Goal: Information Seeking & Learning: Find contact information

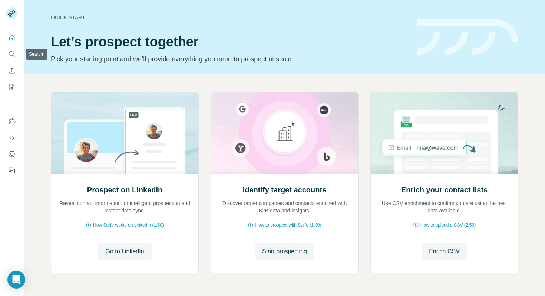
click at [12, 53] on icon "Search" at bounding box center [11, 53] width 7 height 7
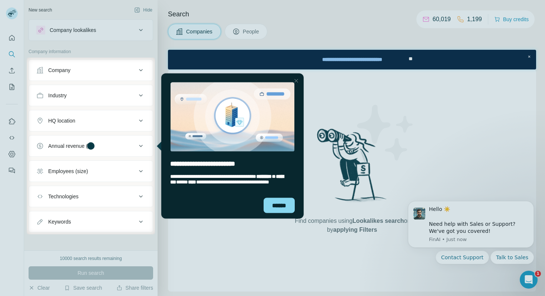
click at [140, 69] on icon at bounding box center [140, 70] width 9 height 9
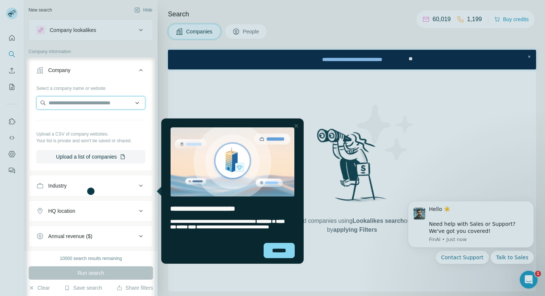
click at [68, 100] on input "text" at bounding box center [90, 102] width 109 height 13
type input "*********"
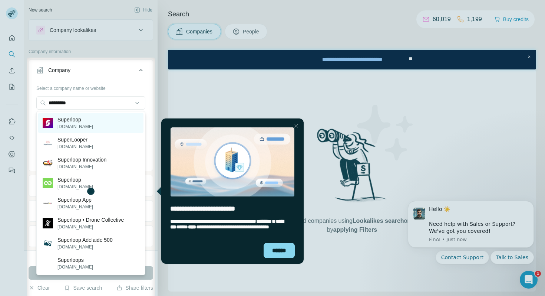
click at [80, 122] on p "Superloop" at bounding box center [75, 119] width 36 height 7
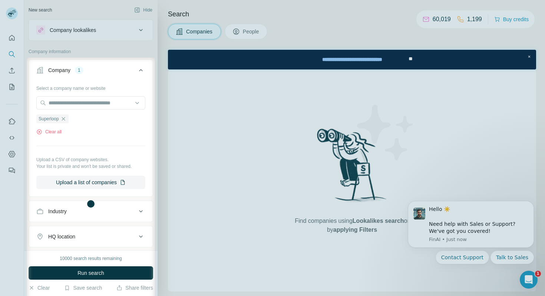
click at [276, 239] on div "******" at bounding box center [279, 262] width 31 height 15
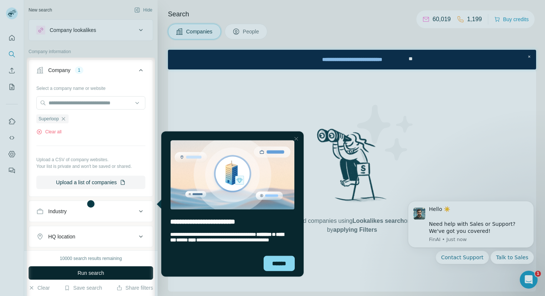
click at [92, 239] on span "Run search" at bounding box center [90, 272] width 27 height 7
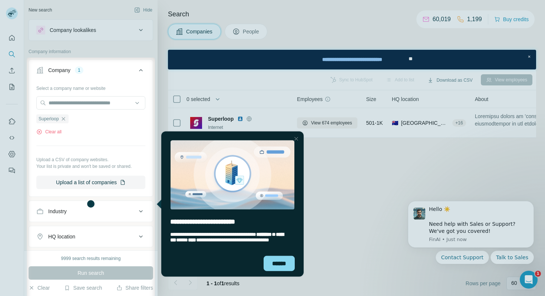
click at [176, 122] on div at bounding box center [350, 203] width 390 height 293
click at [280, 239] on div "******" at bounding box center [279, 262] width 31 height 15
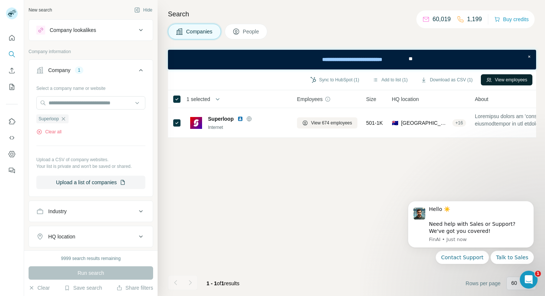
click at [445, 80] on button "View employees" at bounding box center [507, 79] width 52 height 11
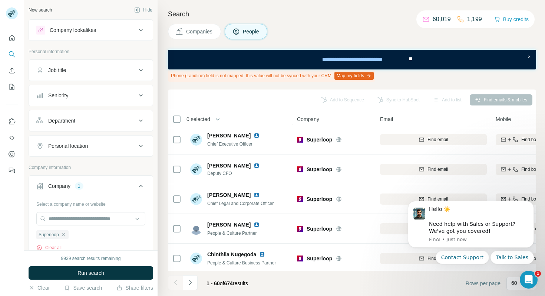
scroll to position [151, 0]
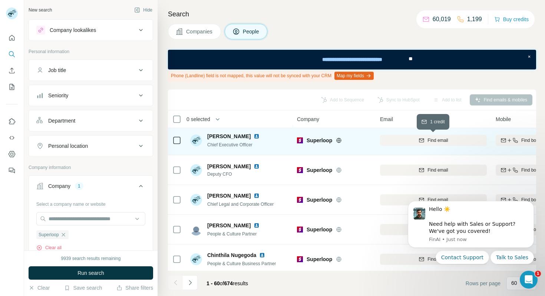
click at [439, 141] on span "Find email" at bounding box center [438, 140] width 20 height 7
click at [445, 205] on icon "Dismiss notification" at bounding box center [532, 203] width 4 height 4
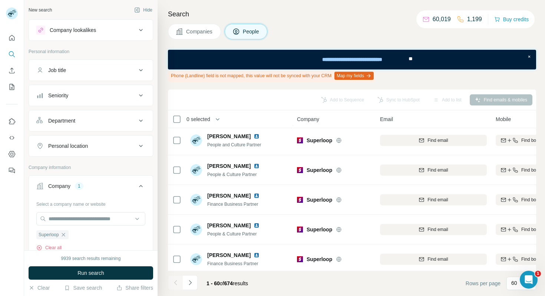
scroll to position [362, 0]
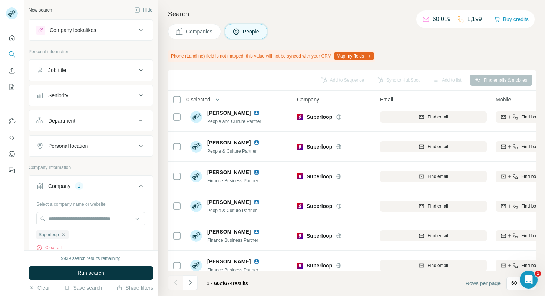
click at [402, 81] on div "Add to Sequence Sync to HubSpot Add to list Find emails & mobiles" at bounding box center [352, 79] width 361 height 13
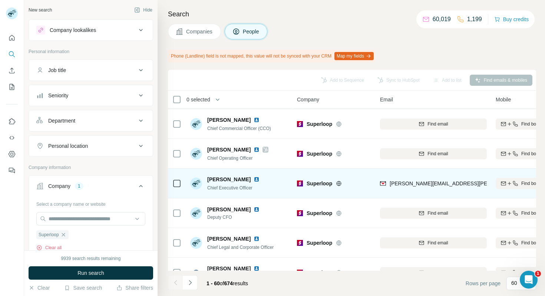
scroll to position [88, 0]
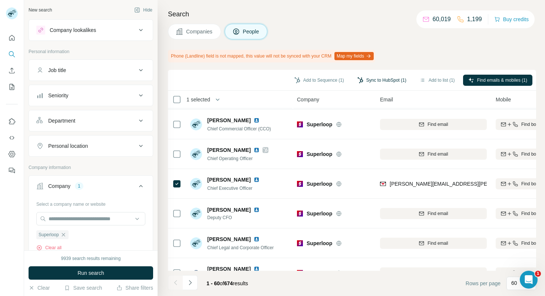
click at [383, 81] on button "Sync to HubSpot (1)" at bounding box center [381, 80] width 59 height 11
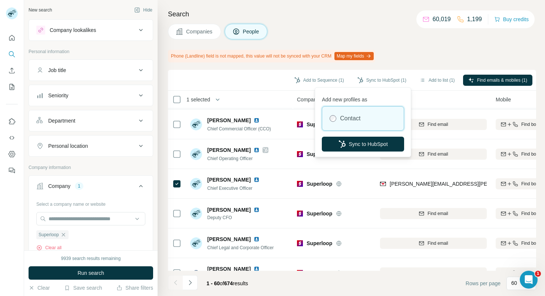
click at [360, 119] on label "Contact" at bounding box center [350, 118] width 20 height 9
click at [360, 144] on button "Sync to HubSpot" at bounding box center [363, 143] width 82 height 15
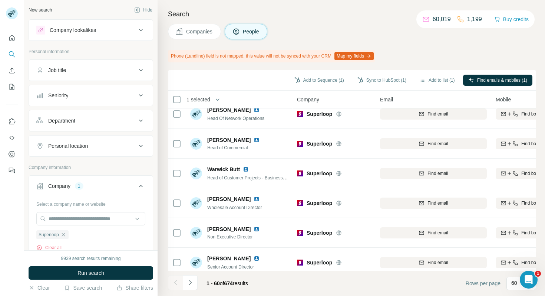
scroll to position [1618, 0]
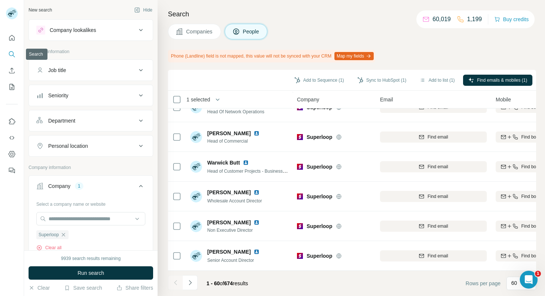
click at [12, 55] on icon "Search" at bounding box center [11, 53] width 7 height 7
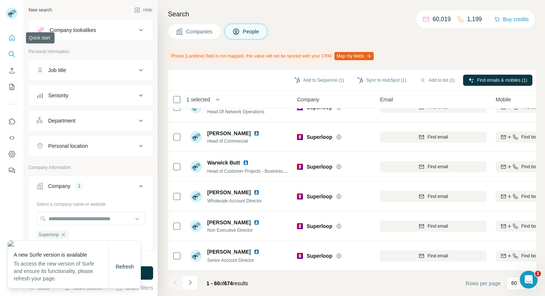
click at [13, 37] on icon "Quick start" at bounding box center [11, 37] width 7 height 7
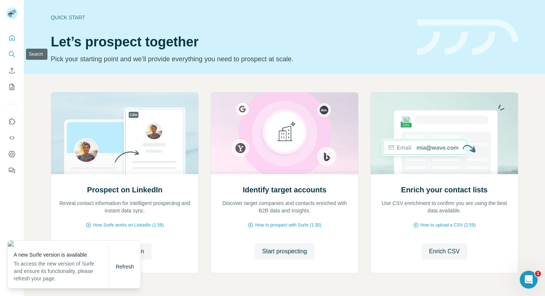
click at [13, 54] on icon "Search" at bounding box center [11, 53] width 7 height 7
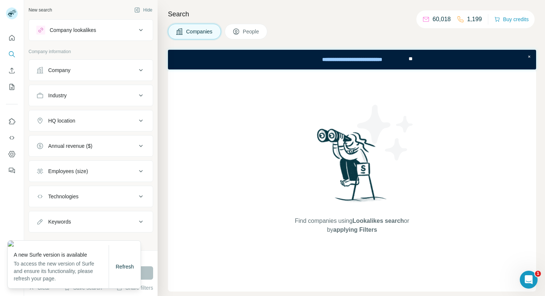
click at [243, 27] on button "People" at bounding box center [246, 32] width 43 height 16
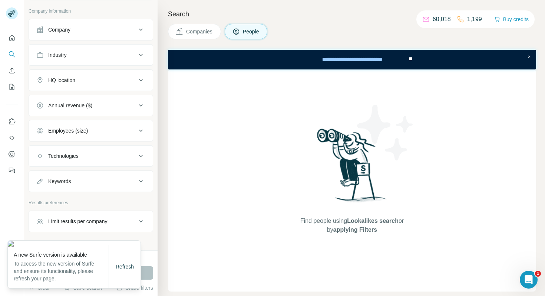
scroll to position [172, 0]
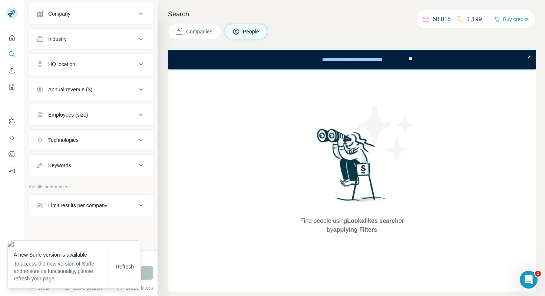
drag, startPoint x: 124, startPoint y: 268, endPoint x: 229, endPoint y: 218, distance: 116.9
click at [229, 220] on body "New search Hide Company lookalikes Personal information Job title Seniority Dep…" at bounding box center [272, 148] width 545 height 296
click at [243, 211] on div "Find people using Lookalikes search or by applying Filters" at bounding box center [352, 180] width 368 height 222
click at [10, 52] on icon "Search" at bounding box center [11, 53] width 7 height 7
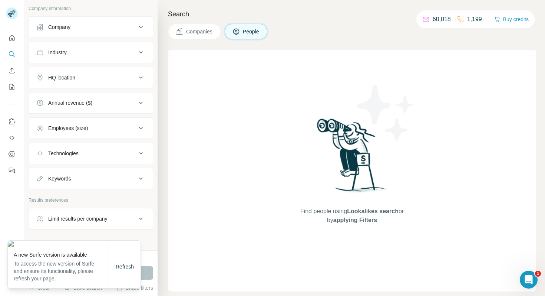
scroll to position [155, 0]
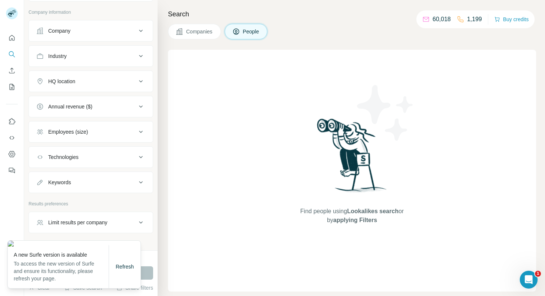
click at [260, 34] on span "People" at bounding box center [251, 31] width 17 height 7
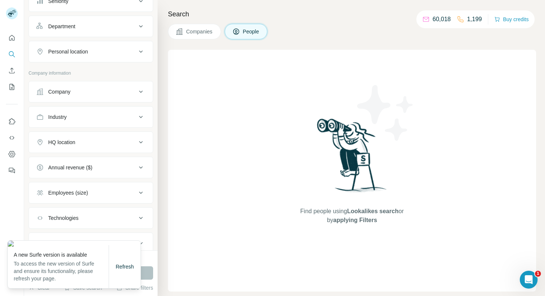
scroll to position [0, 0]
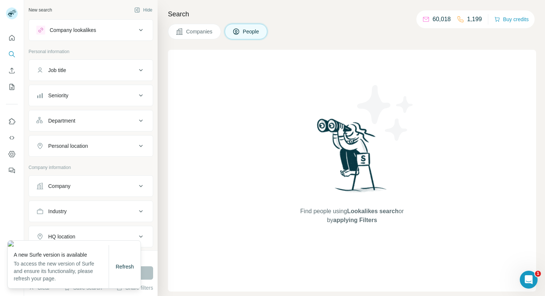
click at [140, 30] on icon at bounding box center [140, 30] width 9 height 9
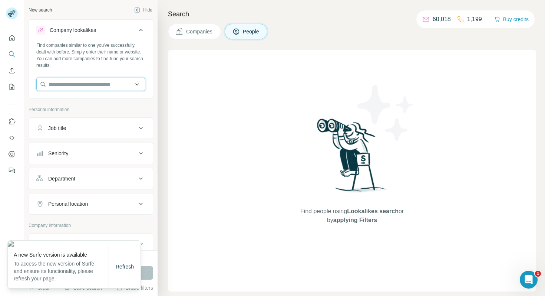
click at [58, 84] on input "text" at bounding box center [90, 83] width 109 height 13
type input "**********"
click at [249, 142] on div "Find people using Lookalikes search or by applying Filters" at bounding box center [352, 170] width 368 height 241
click at [192, 32] on span "Companies" at bounding box center [199, 31] width 27 height 7
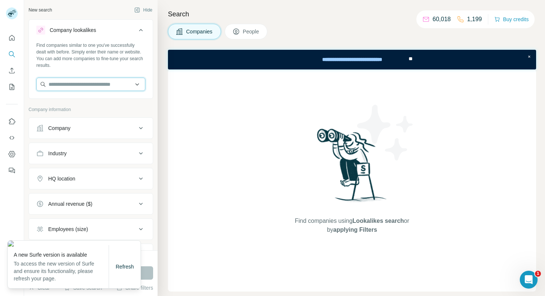
click at [63, 84] on input "text" at bounding box center [90, 83] width 109 height 13
type input "*********"
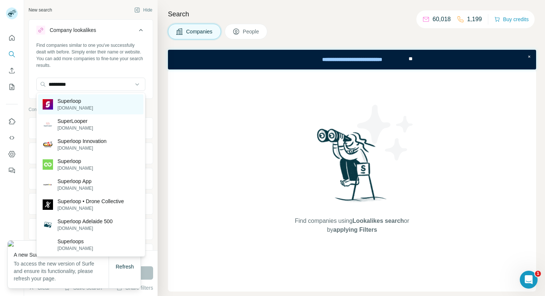
click at [62, 97] on p "Superloop" at bounding box center [75, 100] width 36 height 7
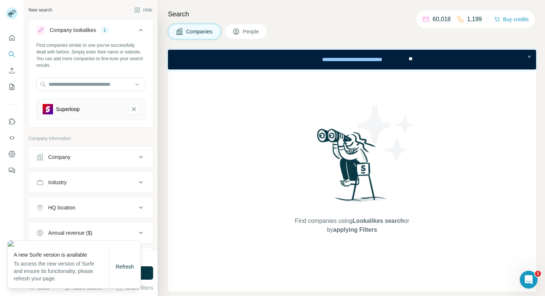
click at [250, 30] on span "People" at bounding box center [251, 31] width 17 height 7
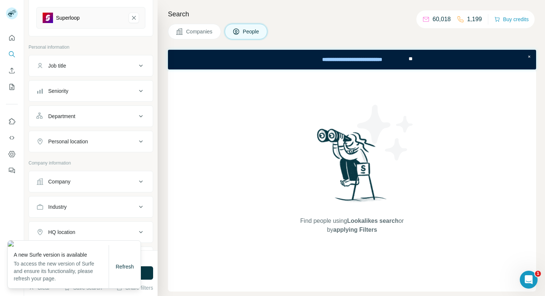
scroll to position [89, 0]
click at [141, 67] on icon at bounding box center [140, 67] width 9 height 9
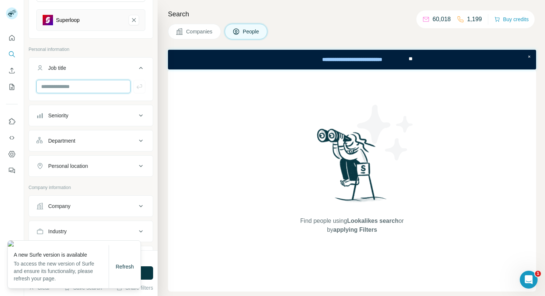
click at [51, 88] on input "text" at bounding box center [83, 86] width 94 height 13
type input "**********"
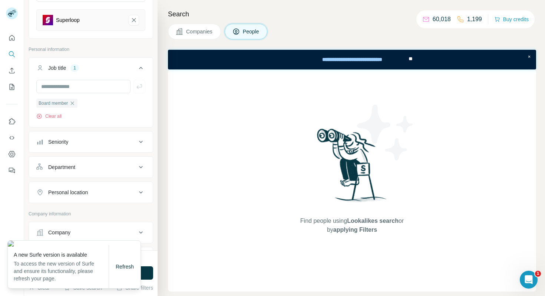
click at [198, 32] on span "Companies" at bounding box center [199, 31] width 27 height 7
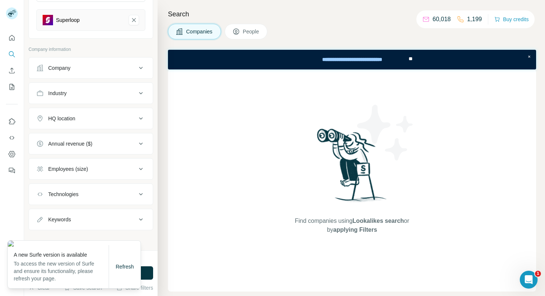
click at [198, 32] on span "Companies" at bounding box center [199, 31] width 27 height 7
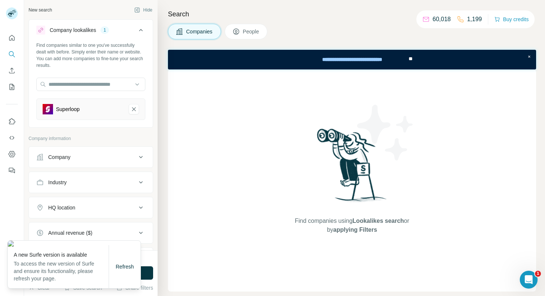
click at [69, 111] on div "Superloop" at bounding box center [68, 108] width 24 height 7
click at [133, 108] on icon "Superloop-remove-button" at bounding box center [134, 109] width 4 height 4
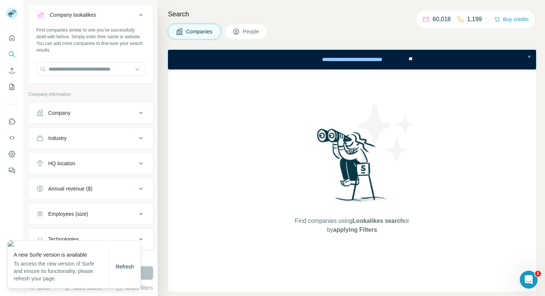
scroll to position [24, 0]
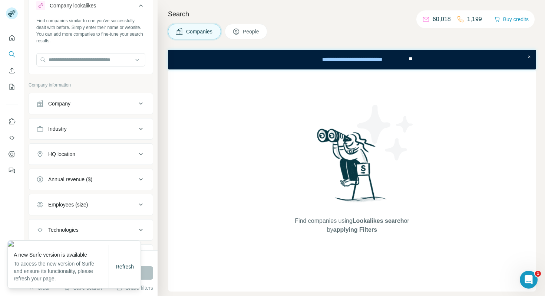
click at [142, 102] on icon at bounding box center [140, 103] width 9 height 9
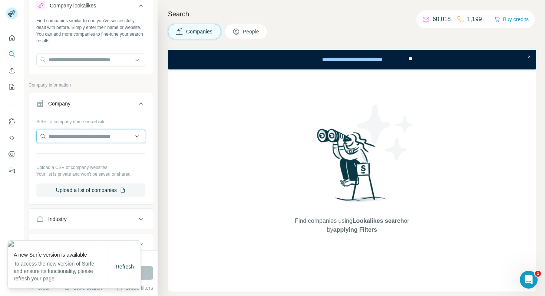
click at [66, 133] on input "text" at bounding box center [90, 135] width 109 height 13
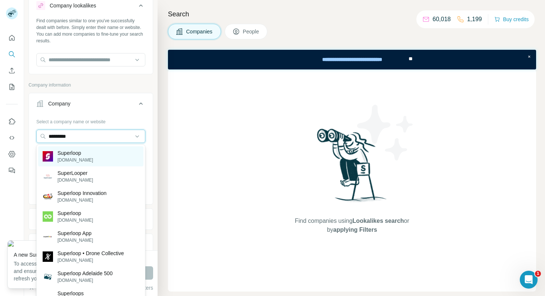
type input "*********"
click at [77, 155] on p "Superloop" at bounding box center [75, 152] width 36 height 7
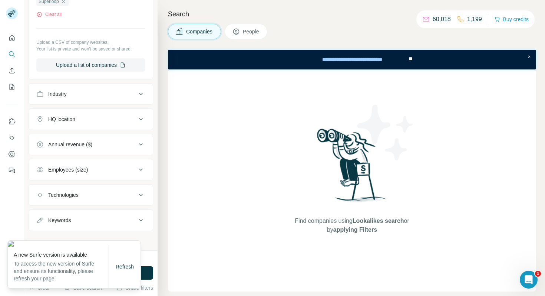
scroll to position [176, 0]
click at [124, 239] on span "Refresh" at bounding box center [125, 266] width 18 height 6
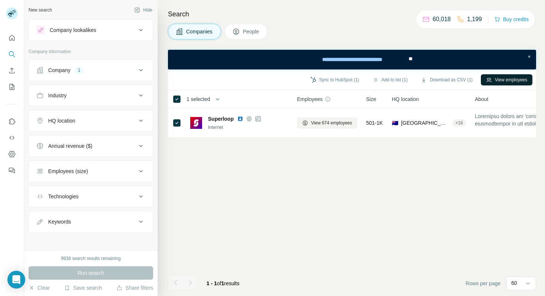
click at [511, 82] on button "View employees" at bounding box center [507, 79] width 52 height 11
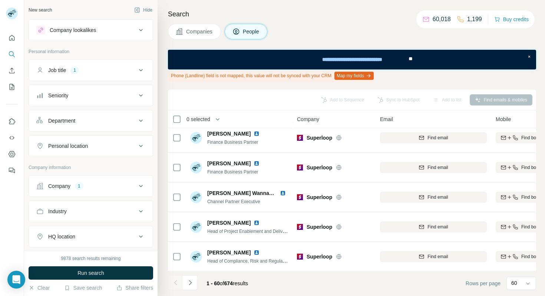
scroll to position [511, 0]
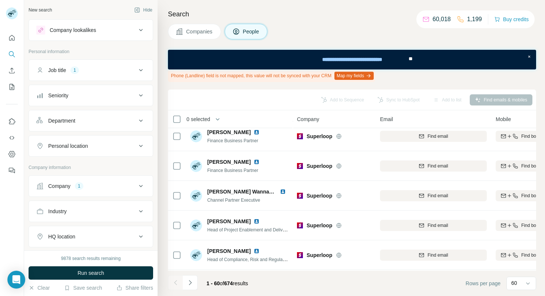
click at [142, 69] on icon at bounding box center [140, 70] width 9 height 9
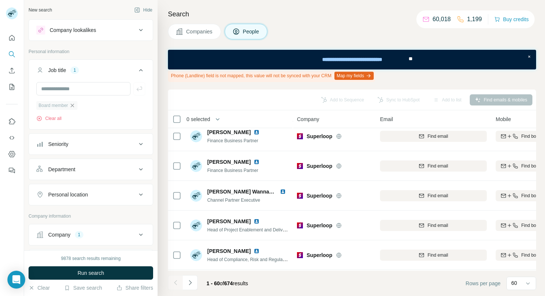
click at [74, 105] on icon "button" at bounding box center [72, 104] width 3 height 3
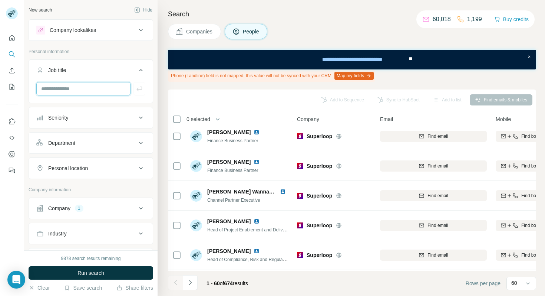
click at [49, 89] on input "text" at bounding box center [83, 88] width 94 height 13
type input "*****"
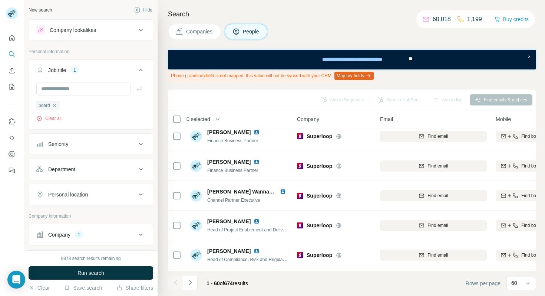
click at [98, 271] on span "Run search" at bounding box center [90, 272] width 27 height 7
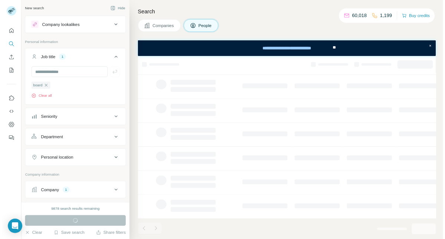
scroll to position [134, 0]
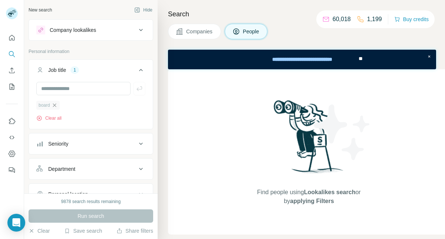
click at [55, 105] on icon "button" at bounding box center [55, 105] width 6 height 6
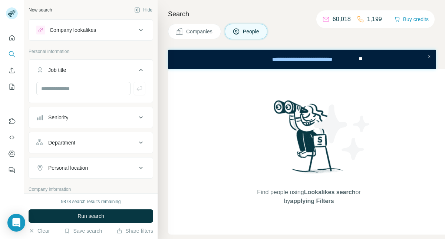
click at [198, 30] on span "Companies" at bounding box center [199, 31] width 27 height 7
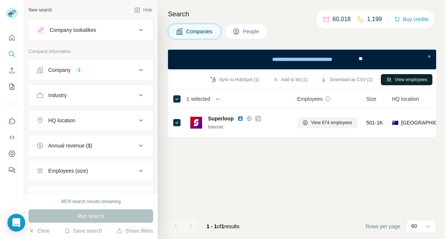
click at [412, 80] on button "View employees" at bounding box center [407, 79] width 52 height 11
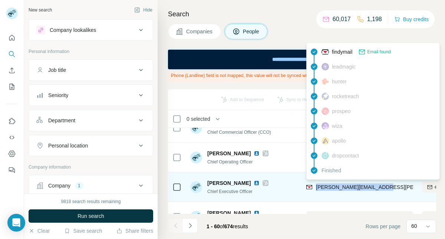
scroll to position [103, 74]
drag, startPoint x: 391, startPoint y: 185, endPoint x: 316, endPoint y: 187, distance: 74.9
click at [316, 187] on div "[PERSON_NAME][EMAIL_ADDRESS][PERSON_NAME][DOMAIN_NAME]" at bounding box center [359, 187] width 107 height 20
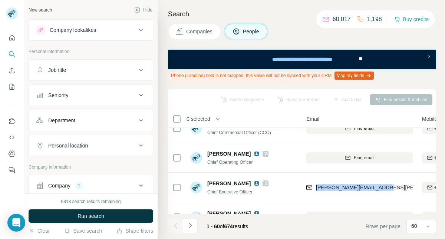
copy span "[PERSON_NAME][EMAIL_ADDRESS][PERSON_NAME][DOMAIN_NAME]"
